Goal: Information Seeking & Learning: Learn about a topic

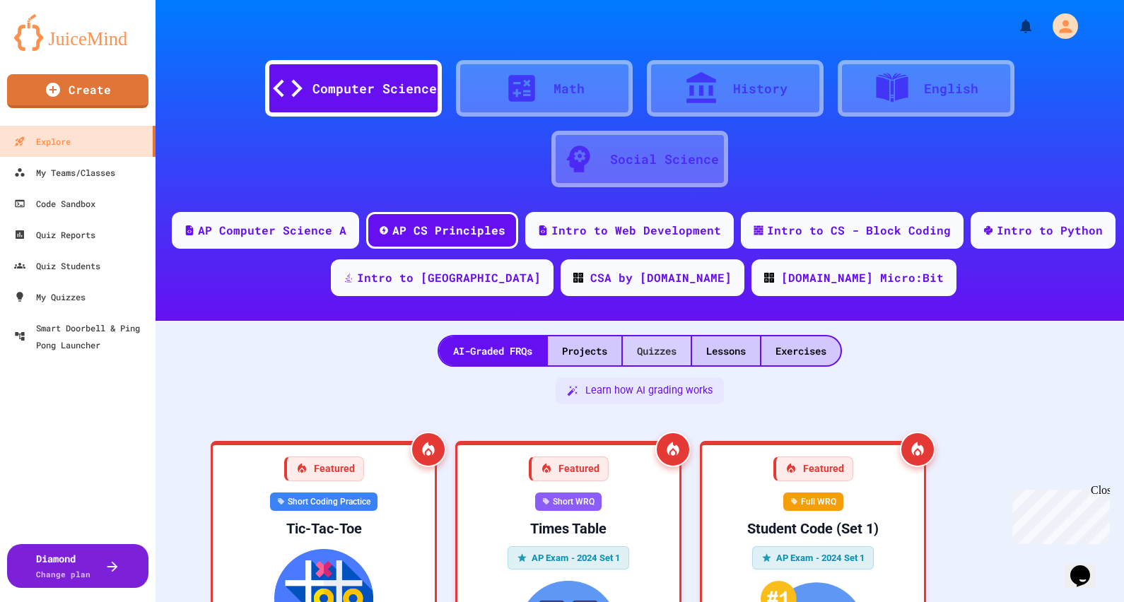
click at [635, 341] on div "Quizzes" at bounding box center [657, 350] width 68 height 29
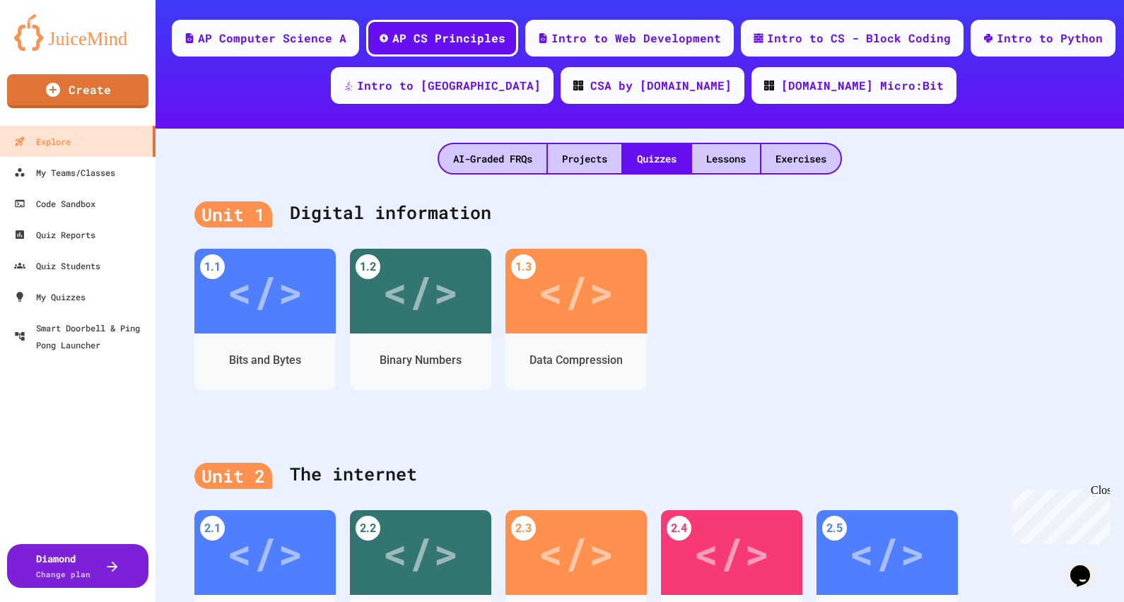
scroll to position [265, 0]
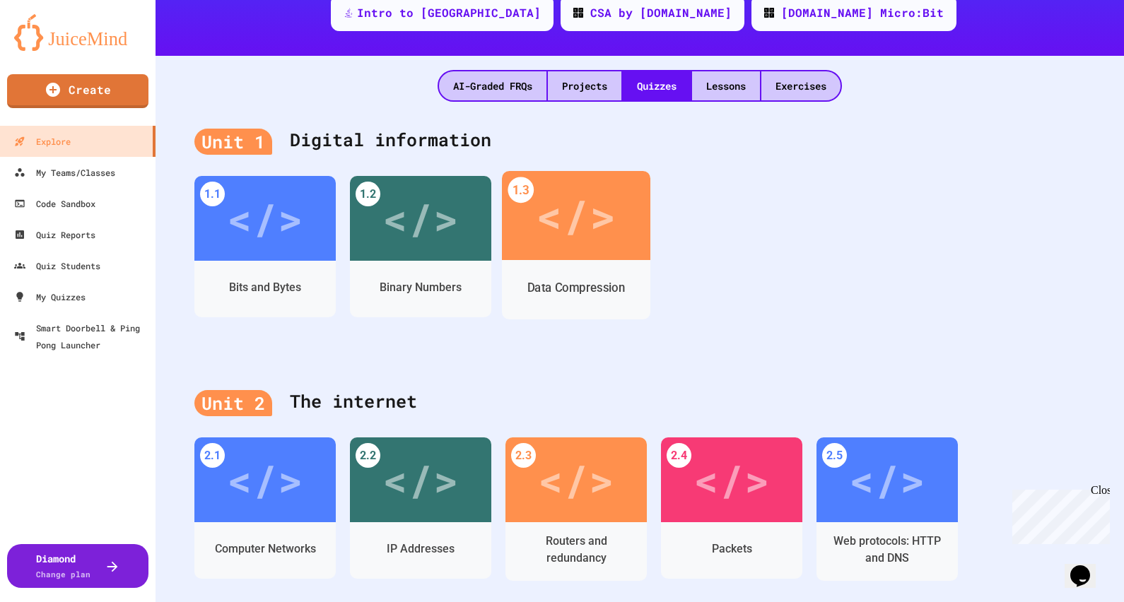
click at [594, 242] on div "</>" at bounding box center [576, 215] width 80 height 67
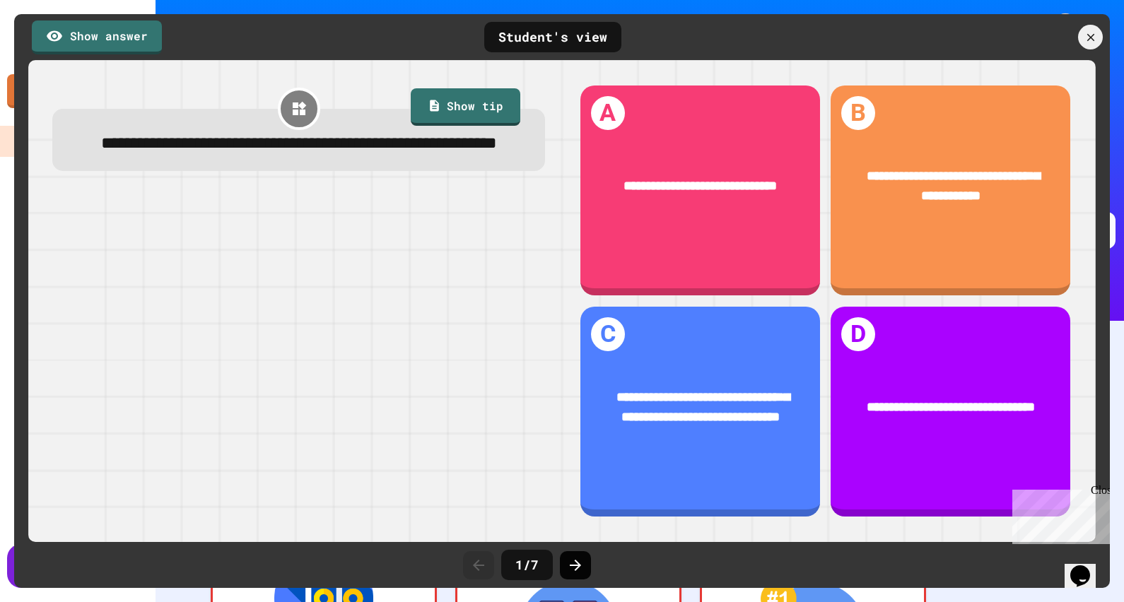
click at [569, 571] on icon at bounding box center [575, 565] width 17 height 17
